Goal: Task Accomplishment & Management: Use online tool/utility

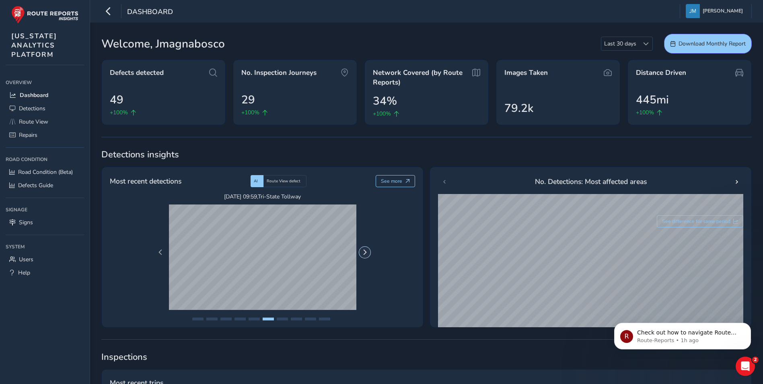
click at [367, 255] on span "Next Page" at bounding box center [365, 252] width 6 height 6
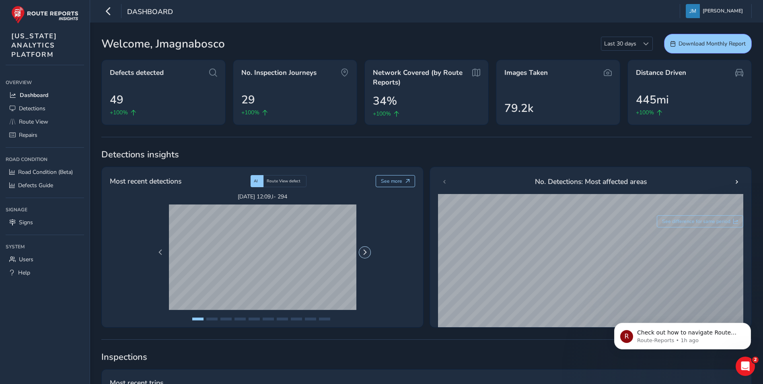
click at [367, 255] on span "Next Page" at bounding box center [365, 252] width 6 height 6
click at [404, 183] on button "See more" at bounding box center [396, 181] width 40 height 12
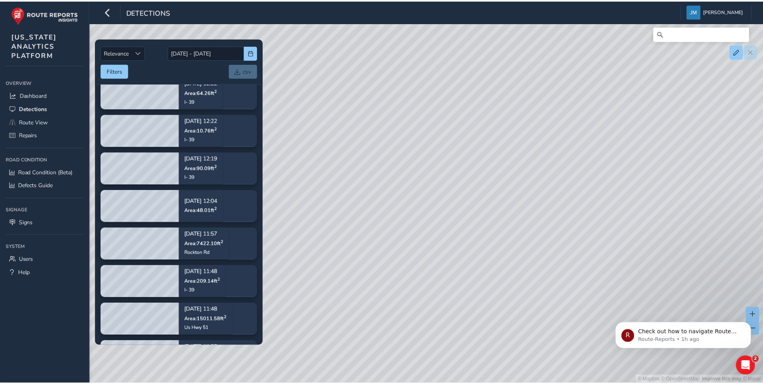
scroll to position [1673, 0]
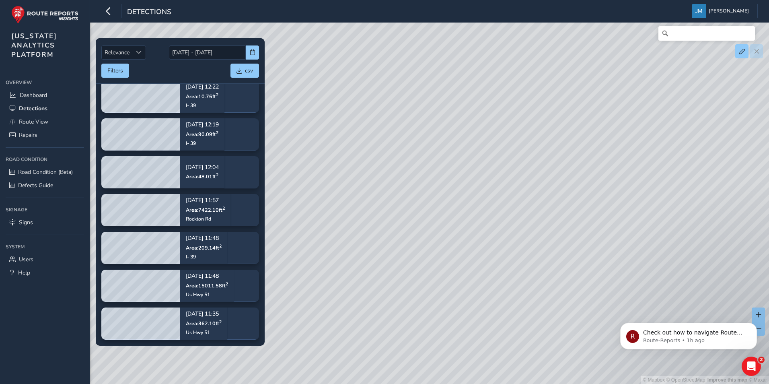
click at [313, 87] on div "© Mapbox © OpenStreetMap Improve this map © Maxar" at bounding box center [384, 192] width 769 height 384
click at [38, 94] on span "Dashboard" at bounding box center [33, 95] width 27 height 8
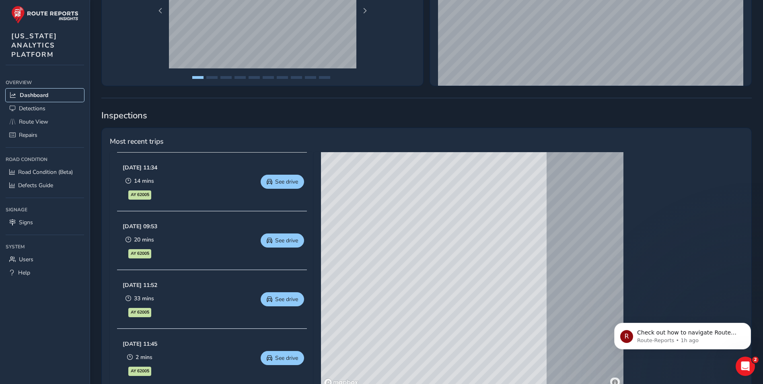
scroll to position [282, 0]
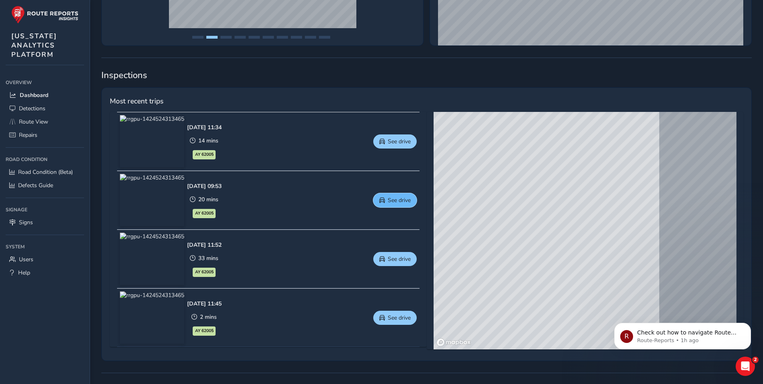
click at [394, 203] on span "See drive" at bounding box center [399, 200] width 23 height 8
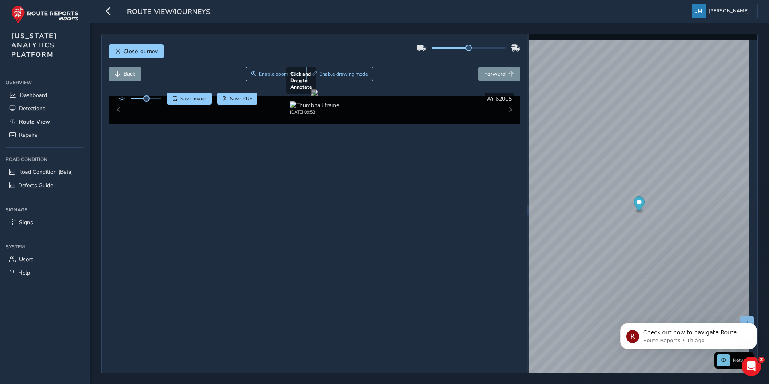
drag, startPoint x: 289, startPoint y: 217, endPoint x: 319, endPoint y: 215, distance: 29.5
click at [318, 96] on div at bounding box center [314, 92] width 6 height 6
drag, startPoint x: 221, startPoint y: 289, endPoint x: 261, endPoint y: 289, distance: 39.4
click at [311, 96] on div at bounding box center [314, 92] width 6 height 6
click at [507, 124] on div "08/19/2025, 09:53" at bounding box center [315, 110] width 412 height 28
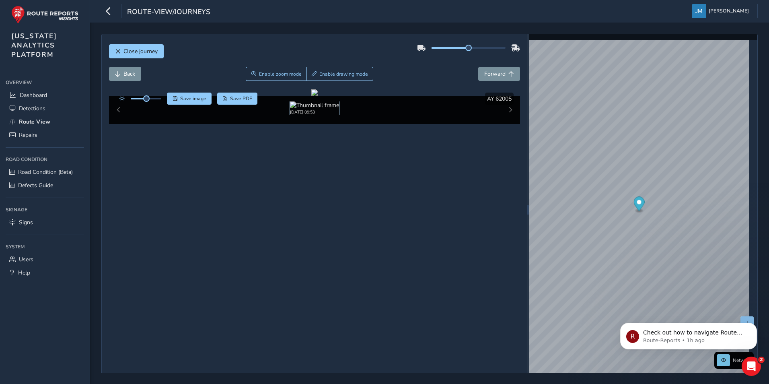
click at [322, 109] on img at bounding box center [314, 105] width 49 height 8
click at [318, 96] on div at bounding box center [314, 92] width 6 height 6
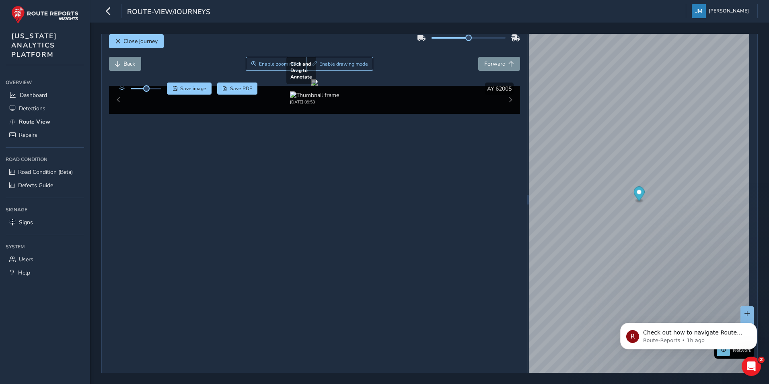
scroll to position [13, 0]
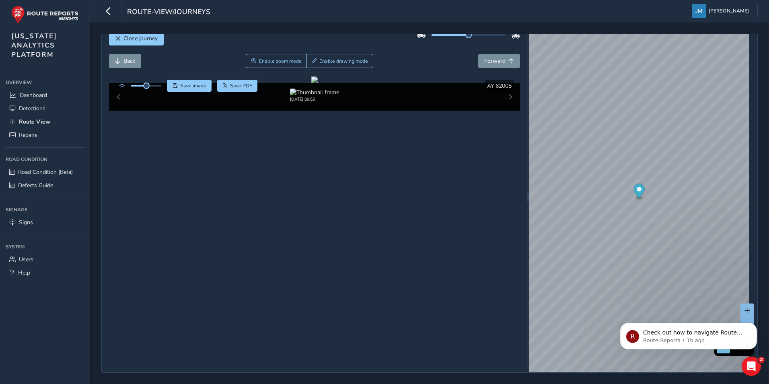
click at [509, 111] on div "08/19/2025, 09:53" at bounding box center [315, 97] width 412 height 28
drag, startPoint x: 506, startPoint y: 331, endPoint x: 492, endPoint y: 333, distance: 14.6
click at [506, 111] on div "08/19/2025, 09:53" at bounding box center [315, 97] width 412 height 28
click at [120, 111] on div "08/19/2025, 09:53" at bounding box center [315, 97] width 412 height 28
click at [117, 111] on div "08/19/2025, 09:53" at bounding box center [315, 97] width 412 height 28
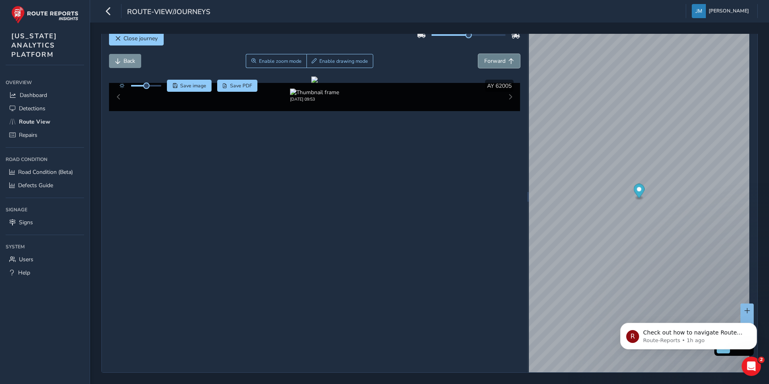
click at [493, 60] on span "Forward" at bounding box center [494, 61] width 21 height 8
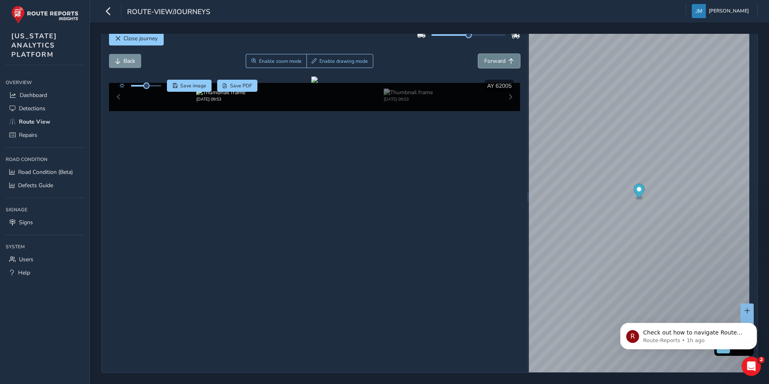
click at [493, 60] on span "Forward" at bounding box center [494, 61] width 21 height 8
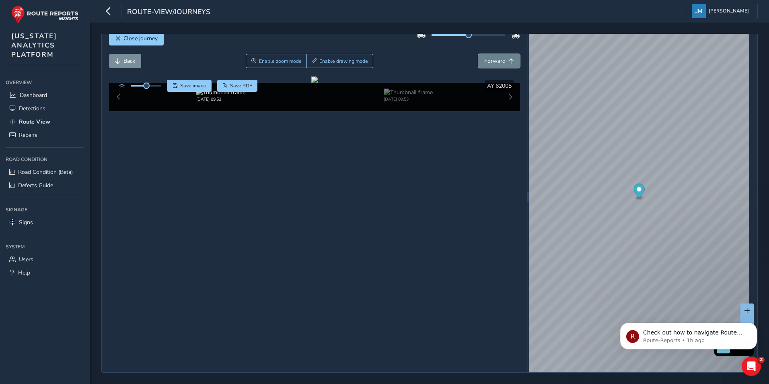
click at [493, 60] on span "Forward" at bounding box center [494, 61] width 21 height 8
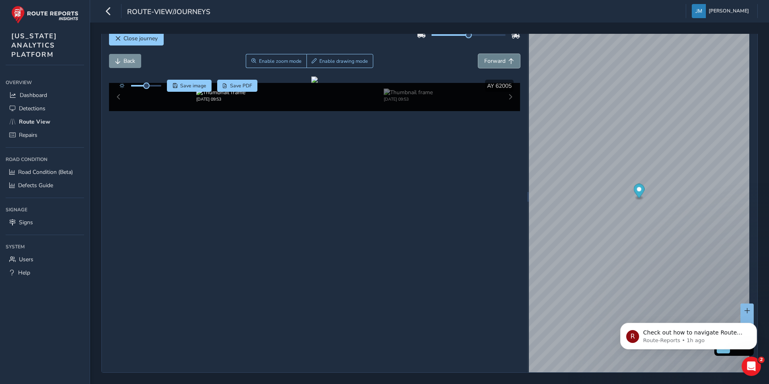
click at [493, 60] on span "Forward" at bounding box center [494, 61] width 21 height 8
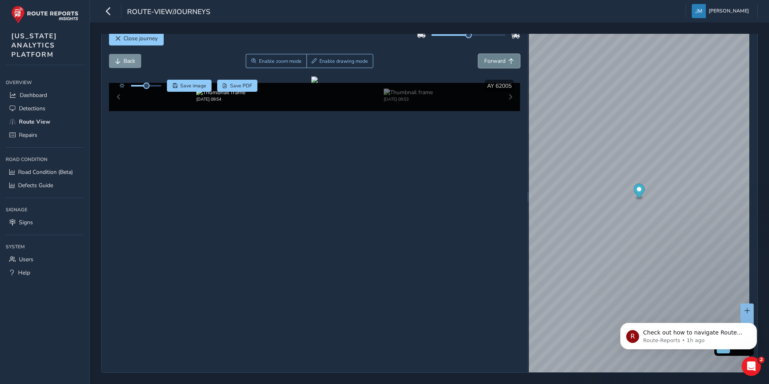
click at [493, 60] on span "Forward" at bounding box center [494, 61] width 21 height 8
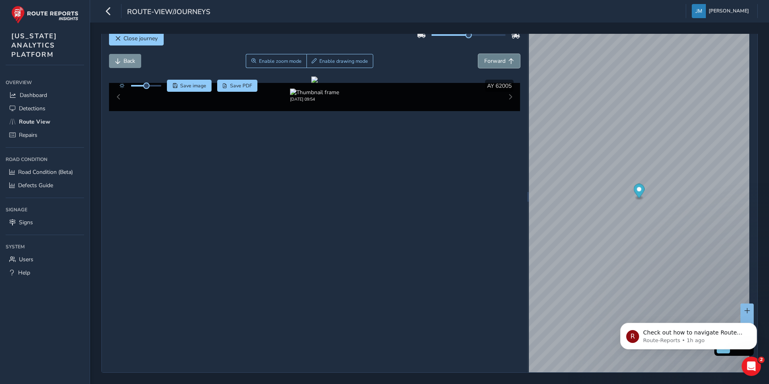
click at [493, 60] on span "Forward" at bounding box center [494, 61] width 21 height 8
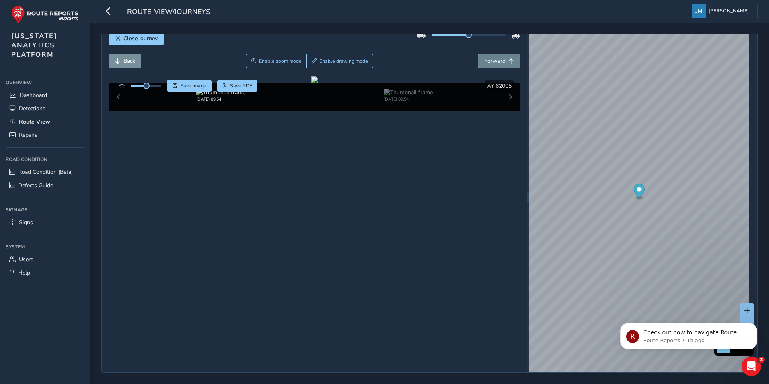
click at [493, 60] on span "Forward" at bounding box center [494, 61] width 21 height 8
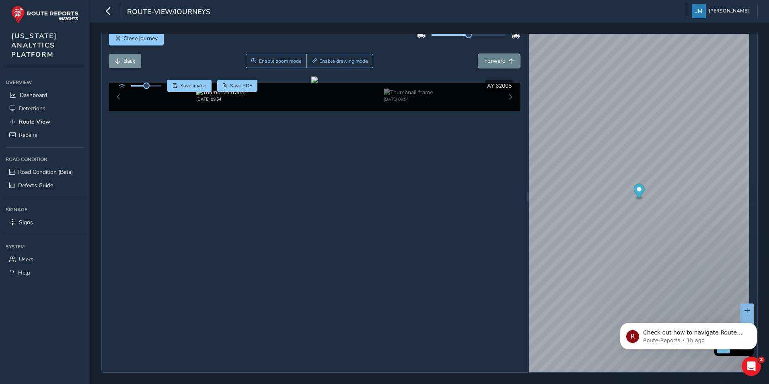
click at [493, 60] on span "Forward" at bounding box center [494, 61] width 21 height 8
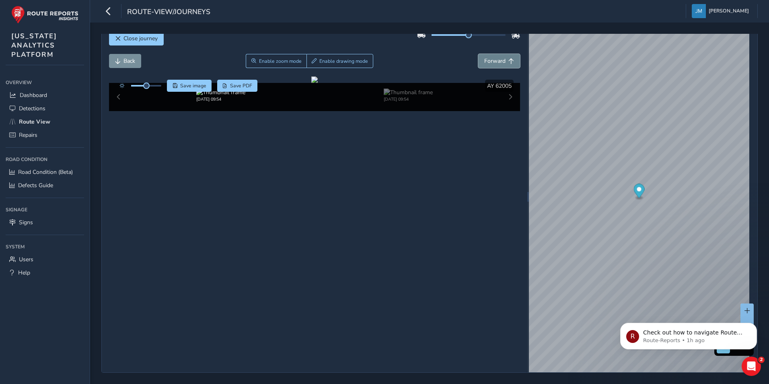
click at [493, 60] on span "Forward" at bounding box center [494, 61] width 21 height 8
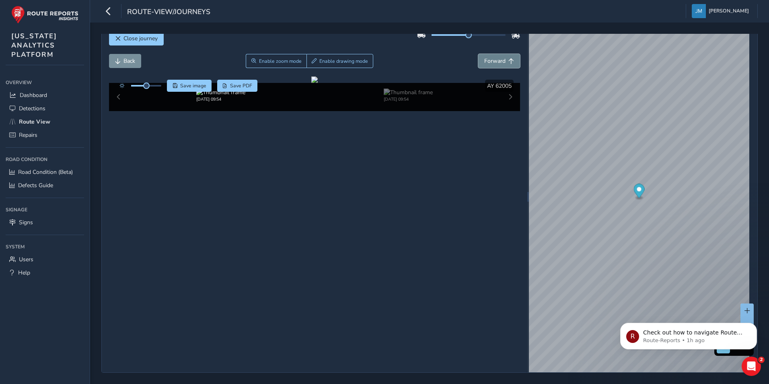
click at [493, 60] on span "Forward" at bounding box center [494, 61] width 21 height 8
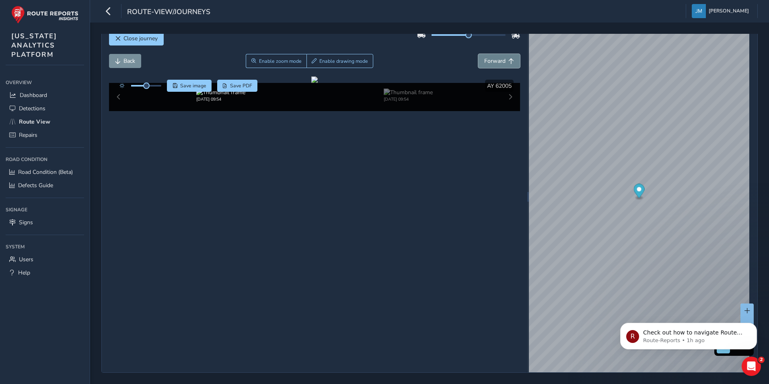
click at [493, 60] on span "Forward" at bounding box center [494, 61] width 21 height 8
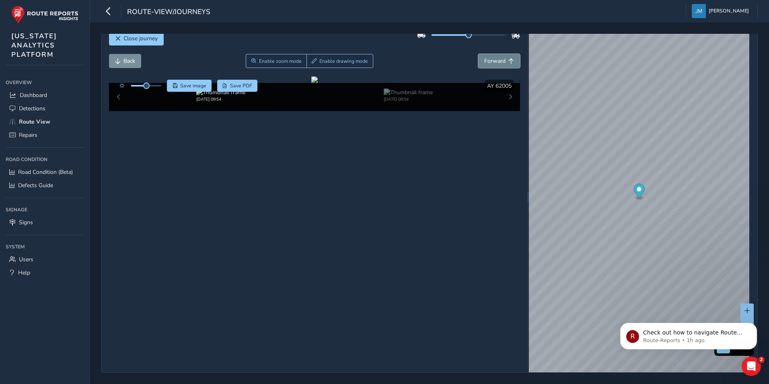
click at [493, 60] on span "Forward" at bounding box center [494, 61] width 21 height 8
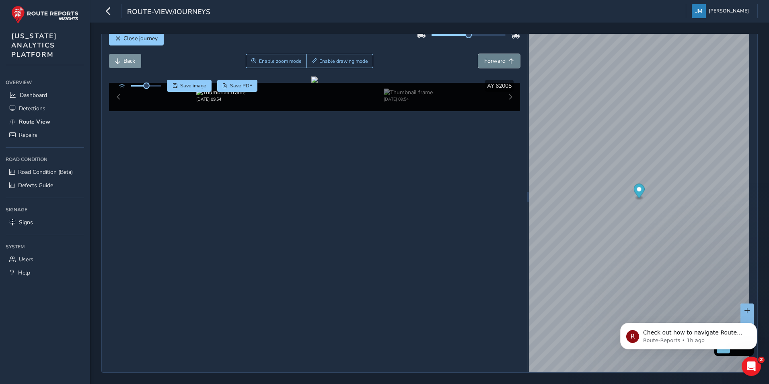
click at [493, 60] on span "Forward" at bounding box center [494, 61] width 21 height 8
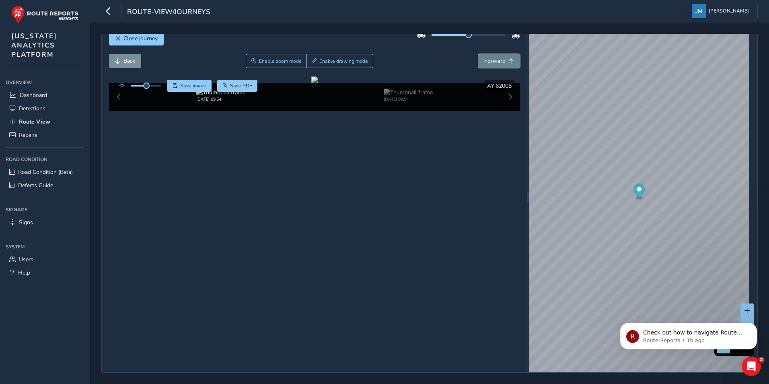
click at [493, 60] on span "Forward" at bounding box center [494, 61] width 21 height 8
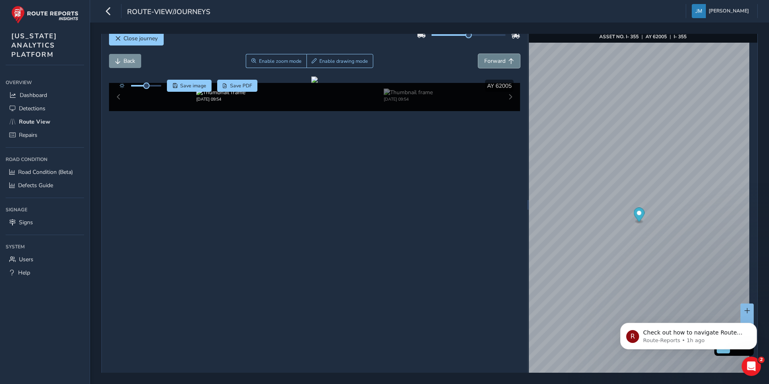
click at [493, 60] on span "Forward" at bounding box center [494, 61] width 21 height 8
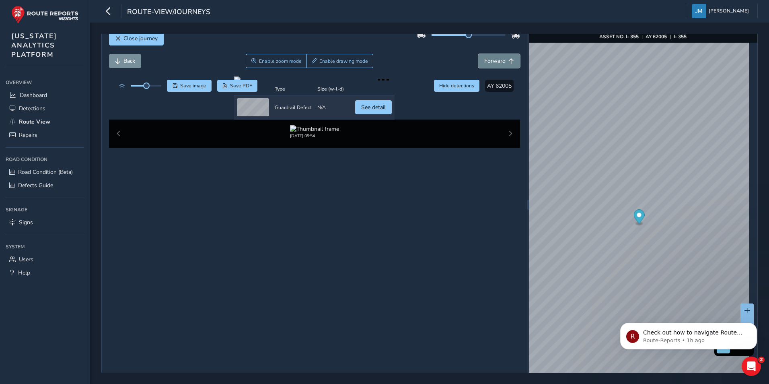
click at [493, 60] on span "Forward" at bounding box center [494, 61] width 21 height 8
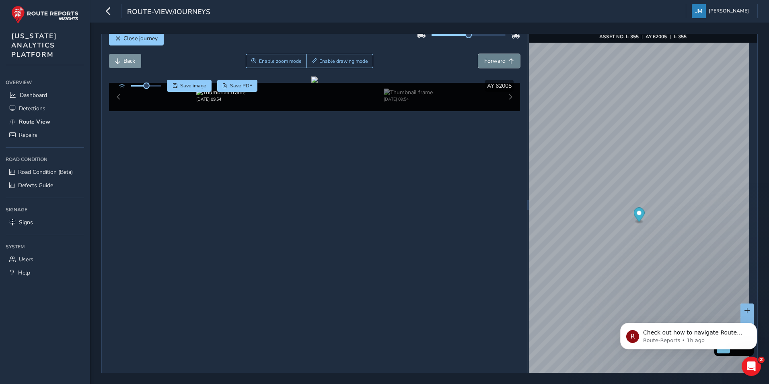
click at [493, 60] on span "Forward" at bounding box center [494, 61] width 21 height 8
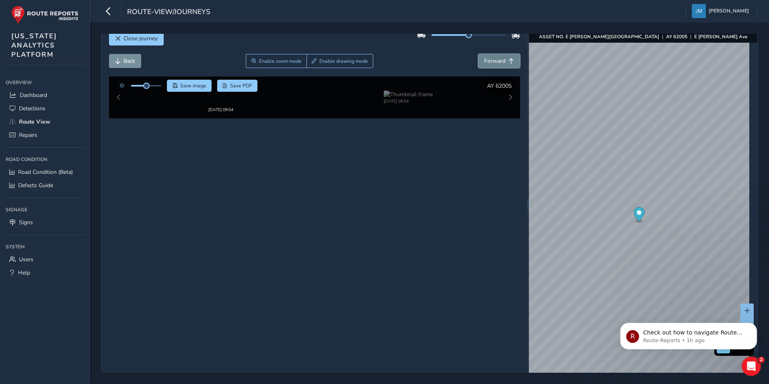
click at [493, 60] on span "Forward" at bounding box center [494, 61] width 21 height 8
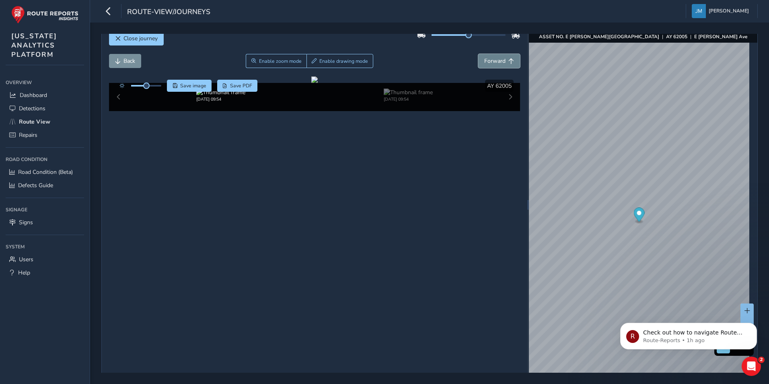
click at [493, 60] on span "Forward" at bounding box center [494, 61] width 21 height 8
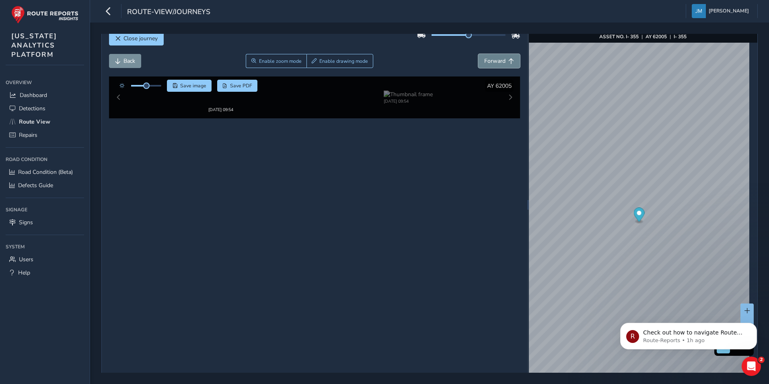
click at [493, 60] on span "Forward" at bounding box center [494, 61] width 21 height 8
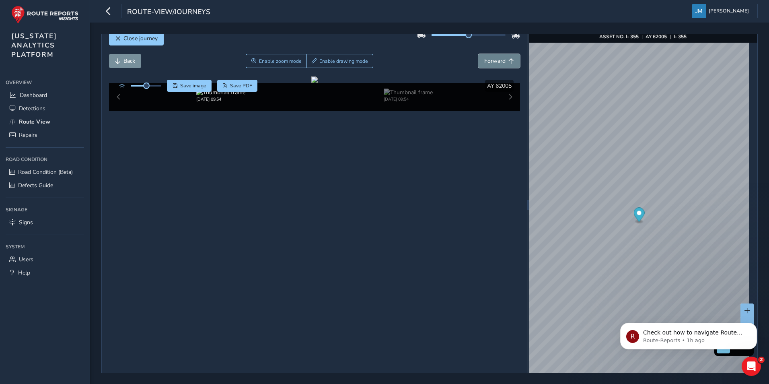
click at [493, 60] on span "Forward" at bounding box center [494, 61] width 21 height 8
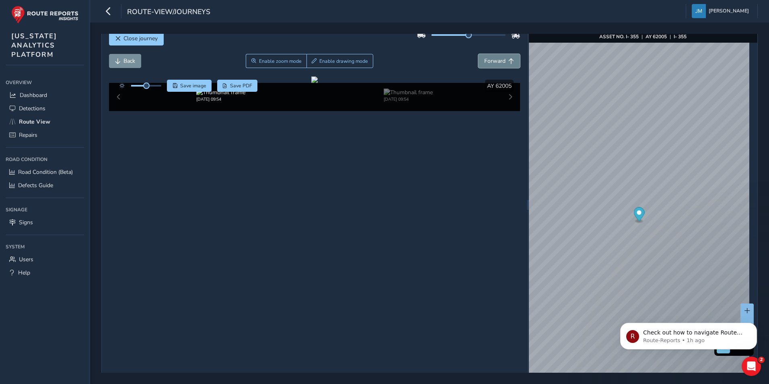
click at [493, 60] on span "Forward" at bounding box center [494, 61] width 21 height 8
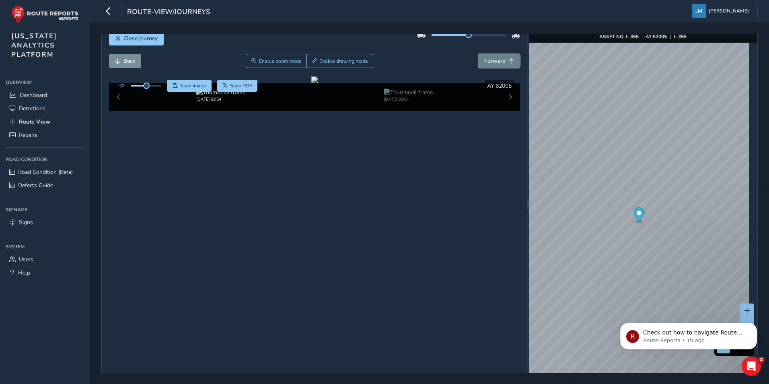
click at [493, 60] on span "Forward" at bounding box center [494, 61] width 21 height 8
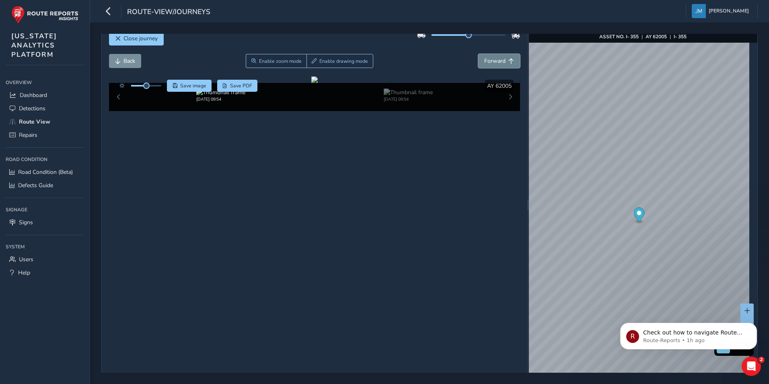
click at [493, 60] on span "Forward" at bounding box center [494, 61] width 21 height 8
click at [124, 39] on span "Close journey" at bounding box center [141, 39] width 34 height 8
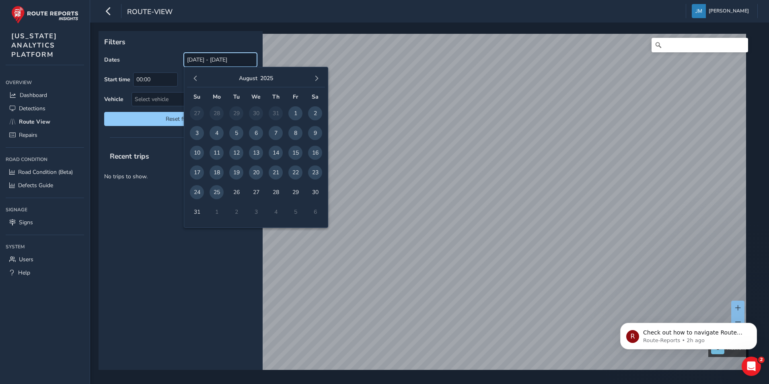
click at [229, 54] on input "07/26/2025 - 08/25/2025" at bounding box center [220, 60] width 73 height 14
click at [295, 114] on span "1" at bounding box center [295, 113] width 14 height 14
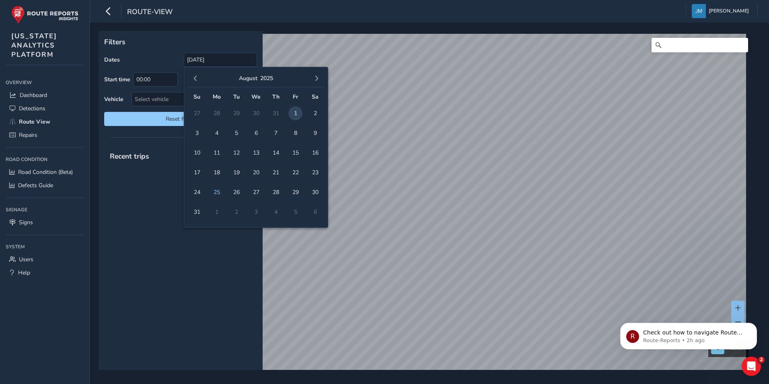
click at [169, 186] on div "Recent trips" at bounding box center [181, 258] width 164 height 224
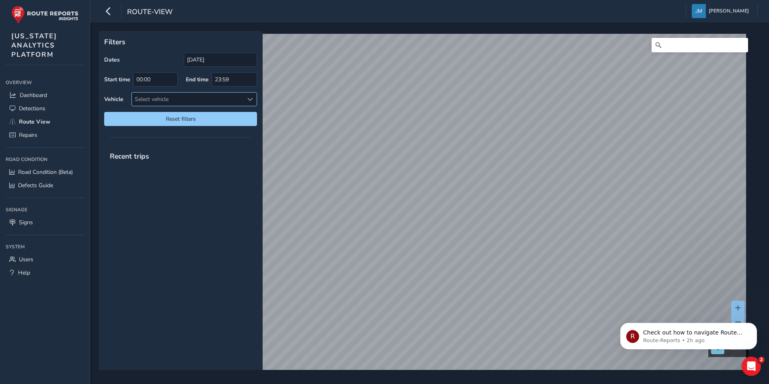
click at [183, 97] on div "Select vehicle" at bounding box center [187, 99] width 111 height 13
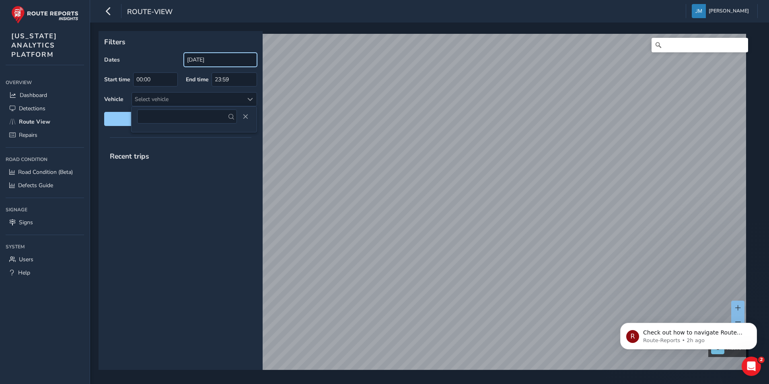
click at [237, 60] on input "08/01/2025" at bounding box center [220, 60] width 73 height 14
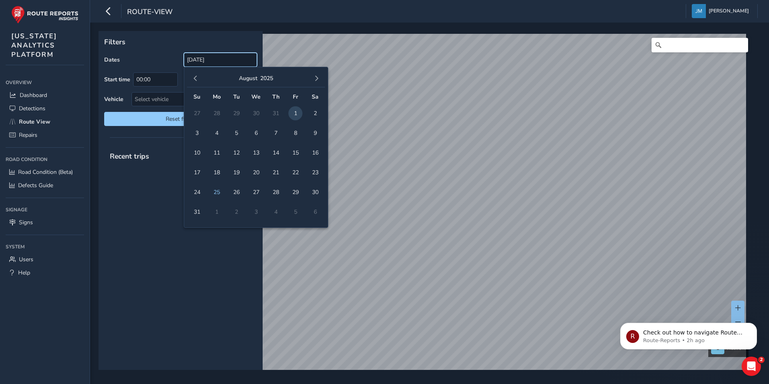
click at [230, 61] on input "08/01/2025" at bounding box center [220, 60] width 73 height 14
click at [231, 52] on div "Filters Dates 08/01/2025 Start time 00:00 End time 23:59 Vehicle Select vehicle…" at bounding box center [181, 81] width 164 height 101
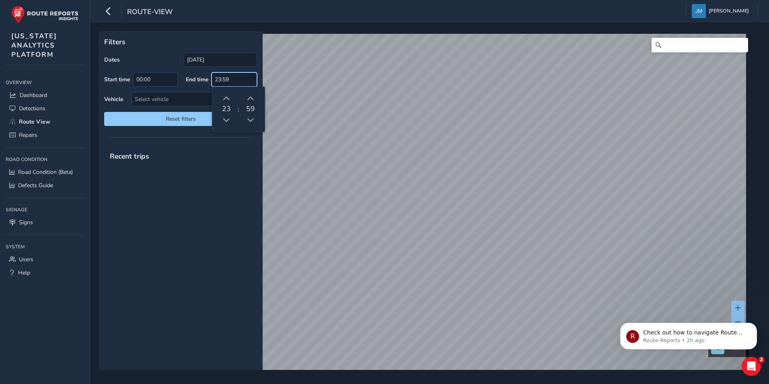
click at [234, 81] on input "23:59" at bounding box center [234, 79] width 45 height 14
click at [160, 79] on input "00:00" at bounding box center [155, 79] width 45 height 14
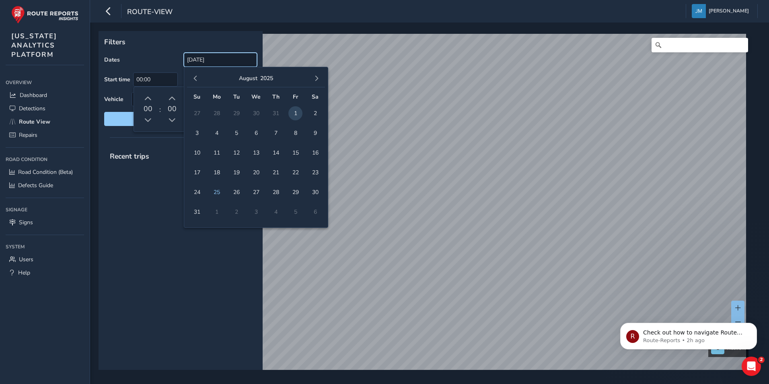
click at [229, 64] on input "08/01/2025" at bounding box center [220, 60] width 73 height 14
click at [227, 57] on input "08/01/2025" at bounding box center [220, 60] width 73 height 14
click at [225, 63] on input "08/01/2025" at bounding box center [220, 60] width 73 height 14
drag, startPoint x: 219, startPoint y: 41, endPoint x: 218, endPoint y: 48, distance: 7.7
click at [219, 41] on p "Filters" at bounding box center [180, 42] width 153 height 10
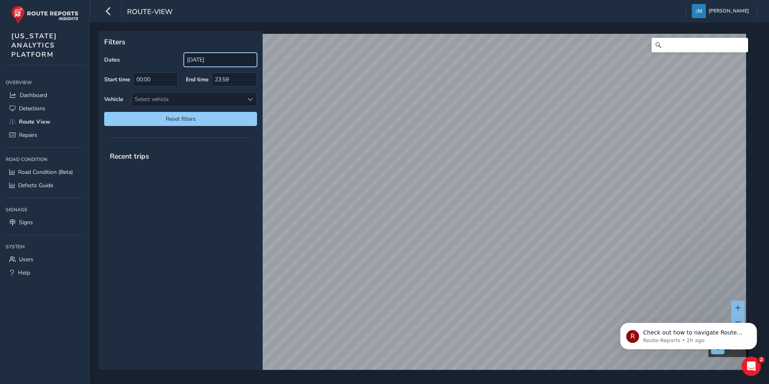
click at [233, 59] on input "08/01/2025" at bounding box center [220, 60] width 73 height 14
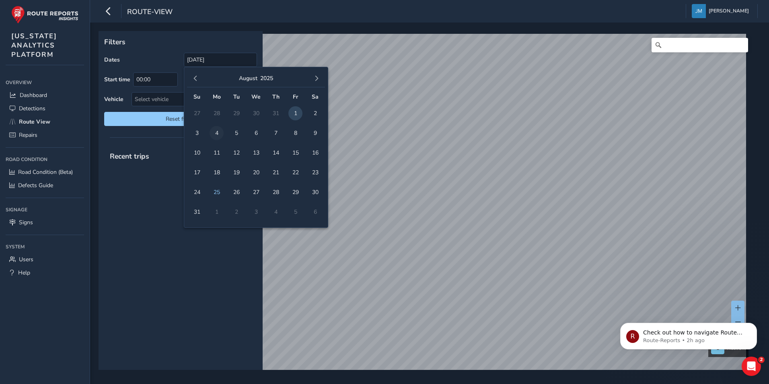
click at [216, 132] on span "4" at bounding box center [217, 133] width 14 height 14
click at [237, 58] on input "08/01/2025 - 08/04/2025" at bounding box center [220, 60] width 73 height 14
click at [293, 113] on span "1" at bounding box center [295, 113] width 14 height 14
click at [219, 192] on span "25" at bounding box center [217, 192] width 14 height 14
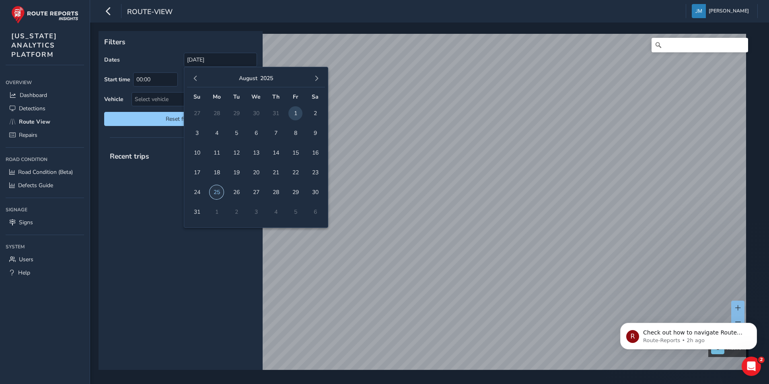
type input "08/01/2025 - 08/25/2025"
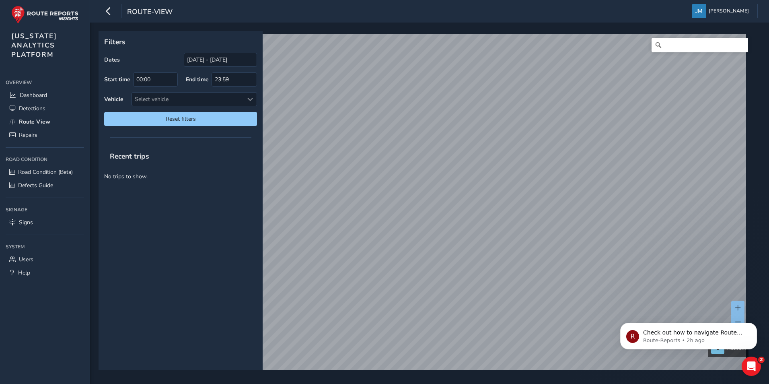
click at [219, 217] on div "Recent trips No trips to show." at bounding box center [181, 258] width 164 height 224
click at [202, 95] on div "Select vehicle" at bounding box center [187, 99] width 111 height 13
click at [246, 114] on span "Close" at bounding box center [246, 117] width 6 height 6
click at [179, 151] on div "Recent trips" at bounding box center [181, 156] width 164 height 21
